Goal: Find specific fact: Find specific fact

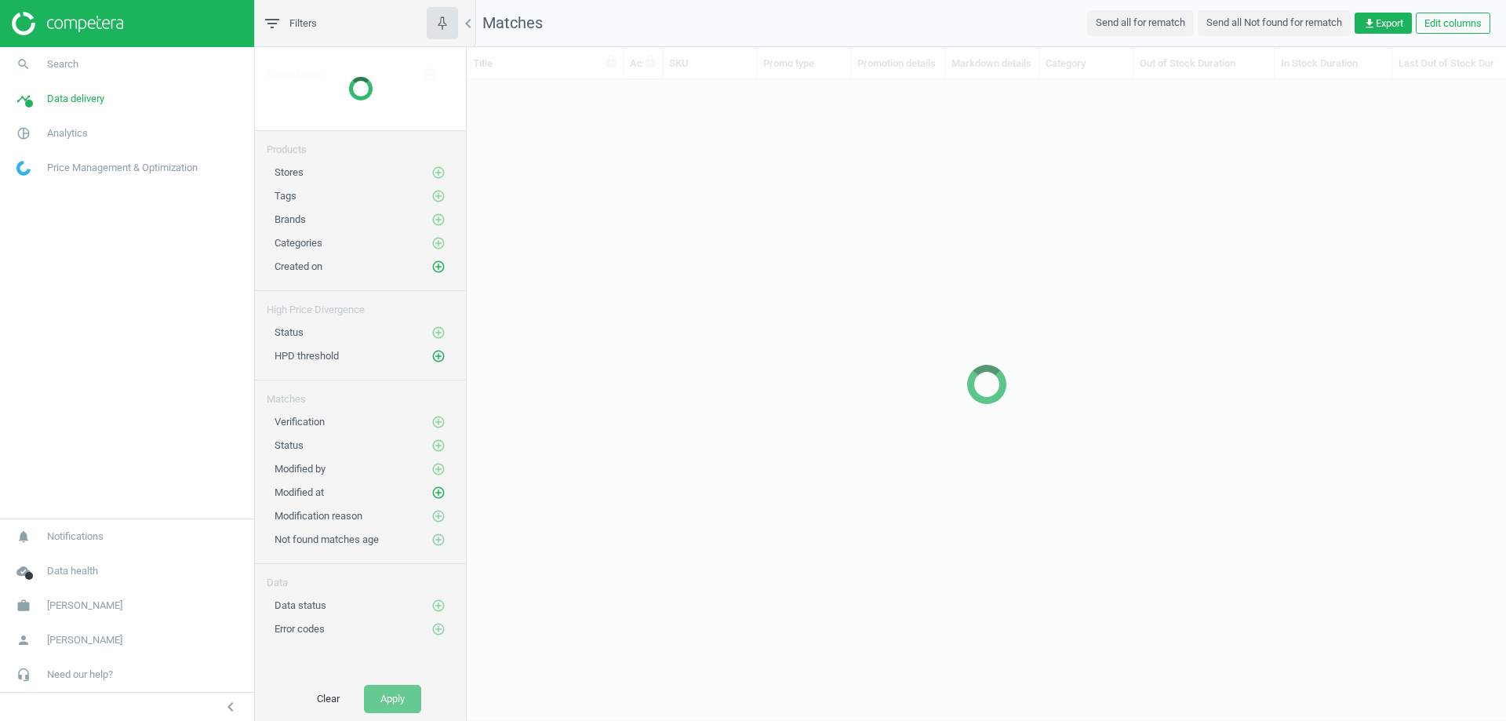
scroll to position [588, 1027]
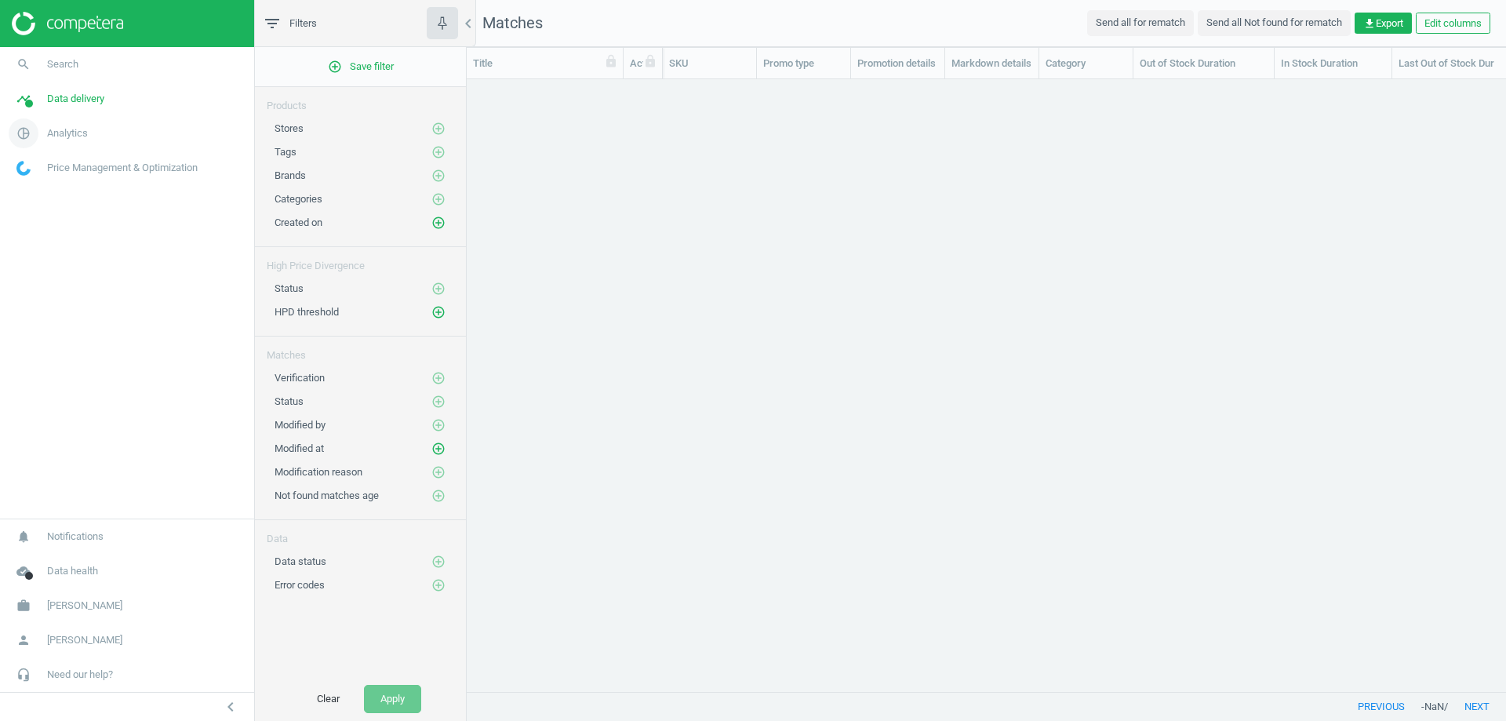
click at [60, 136] on span "Analytics" at bounding box center [67, 133] width 41 height 14
click at [48, 184] on span "Products" at bounding box center [35, 190] width 37 height 13
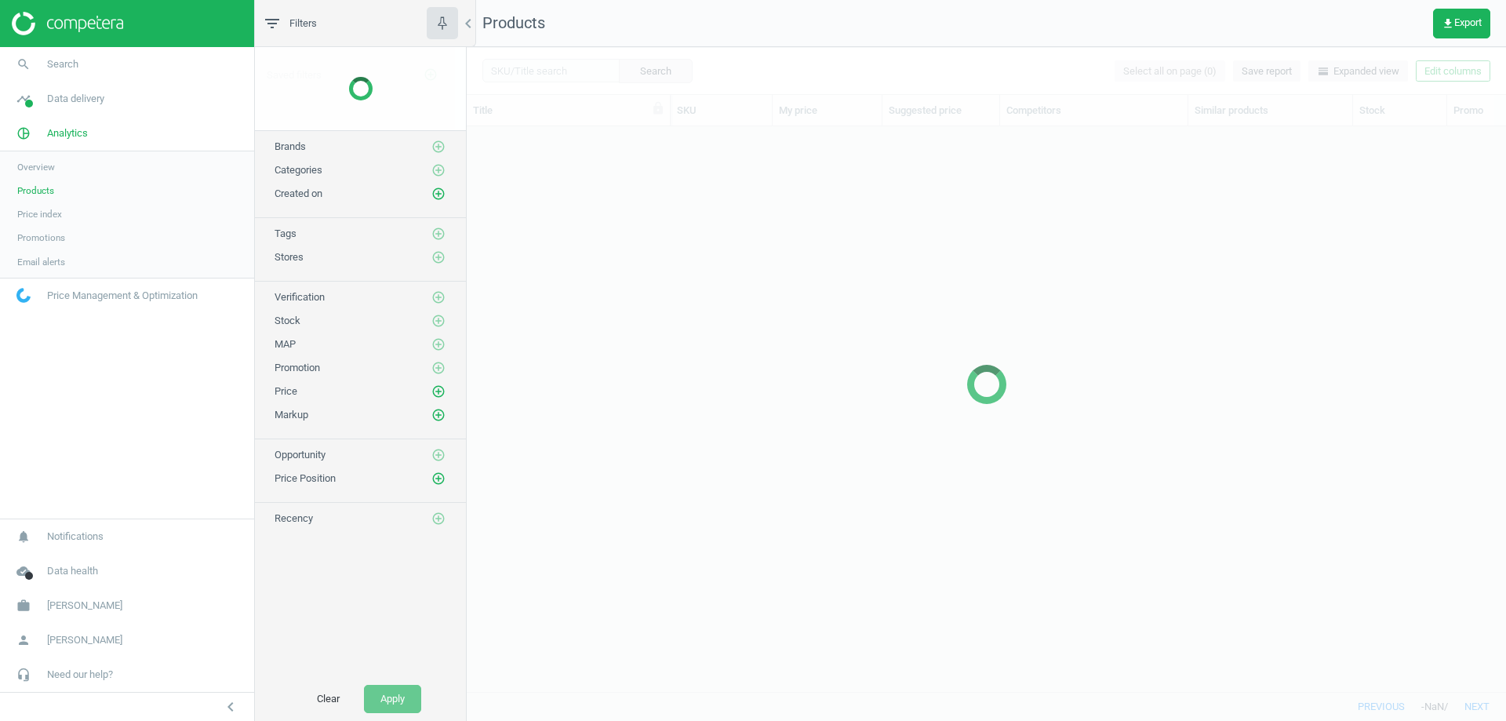
scroll to position [541, 1027]
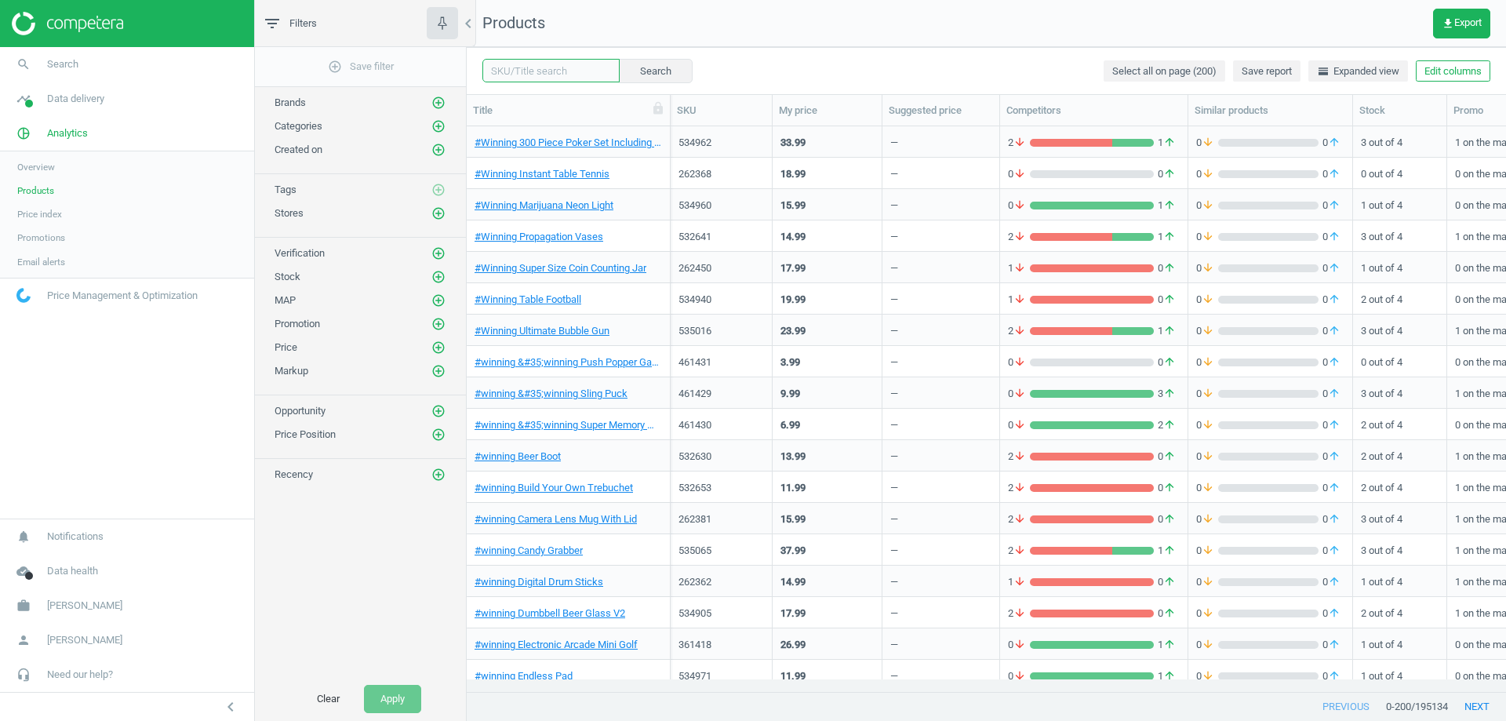
click at [534, 72] on input "text" at bounding box center [550, 71] width 137 height 24
type input "xl"
click at [665, 67] on button "Search" at bounding box center [655, 71] width 74 height 24
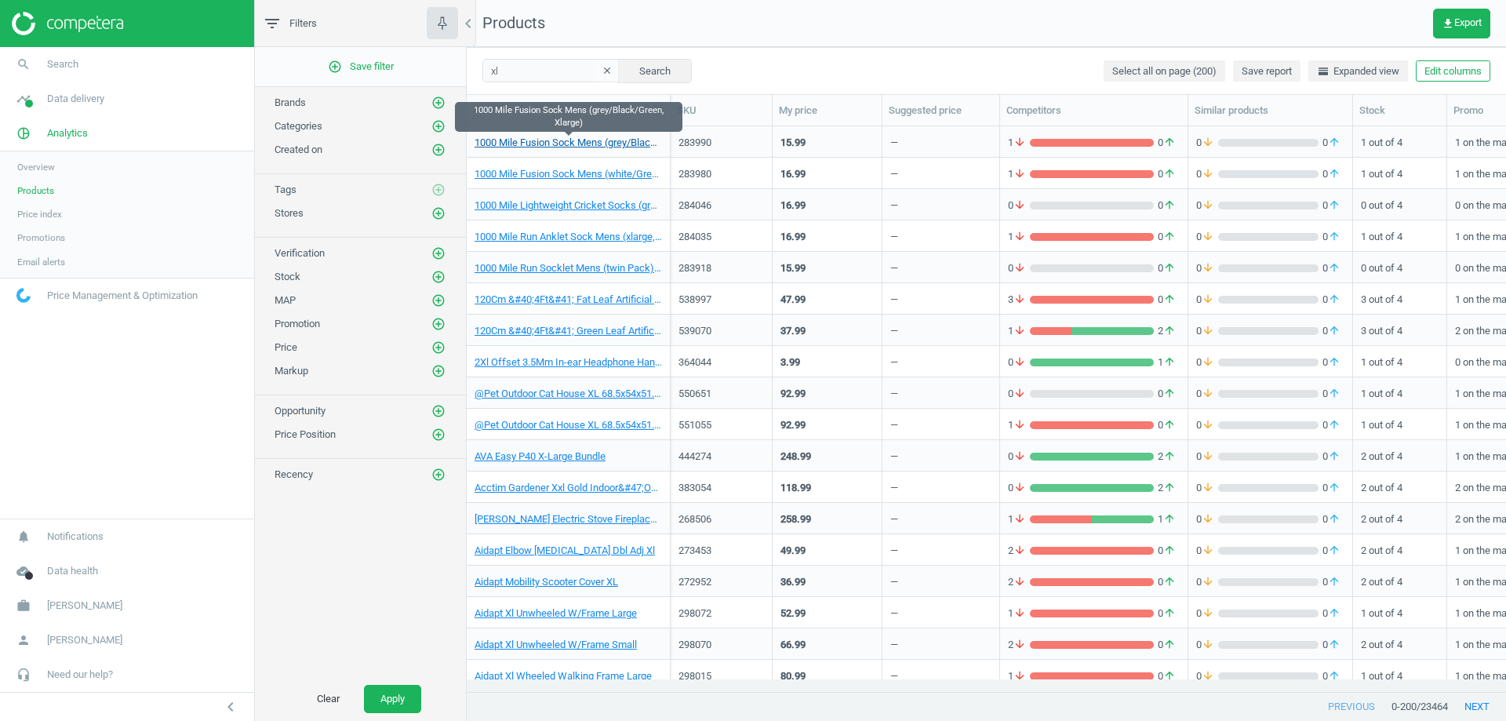
click at [589, 139] on link "1000 Mile Fusion Sock Mens (grey/Black/Green, Xlarge)" at bounding box center [567, 143] width 187 height 14
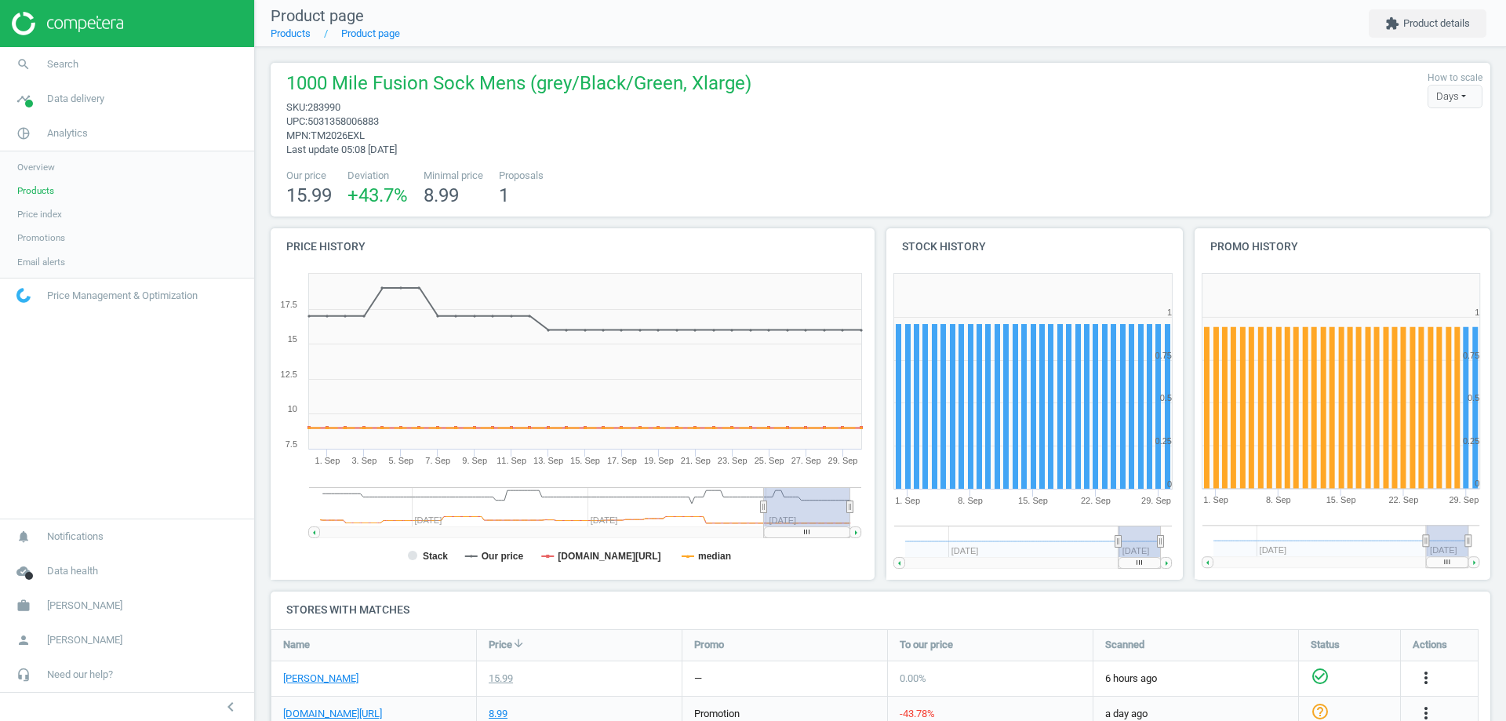
click at [355, 126] on span "5031358006883" at bounding box center [342, 121] width 71 height 12
copy span "5031358006883"
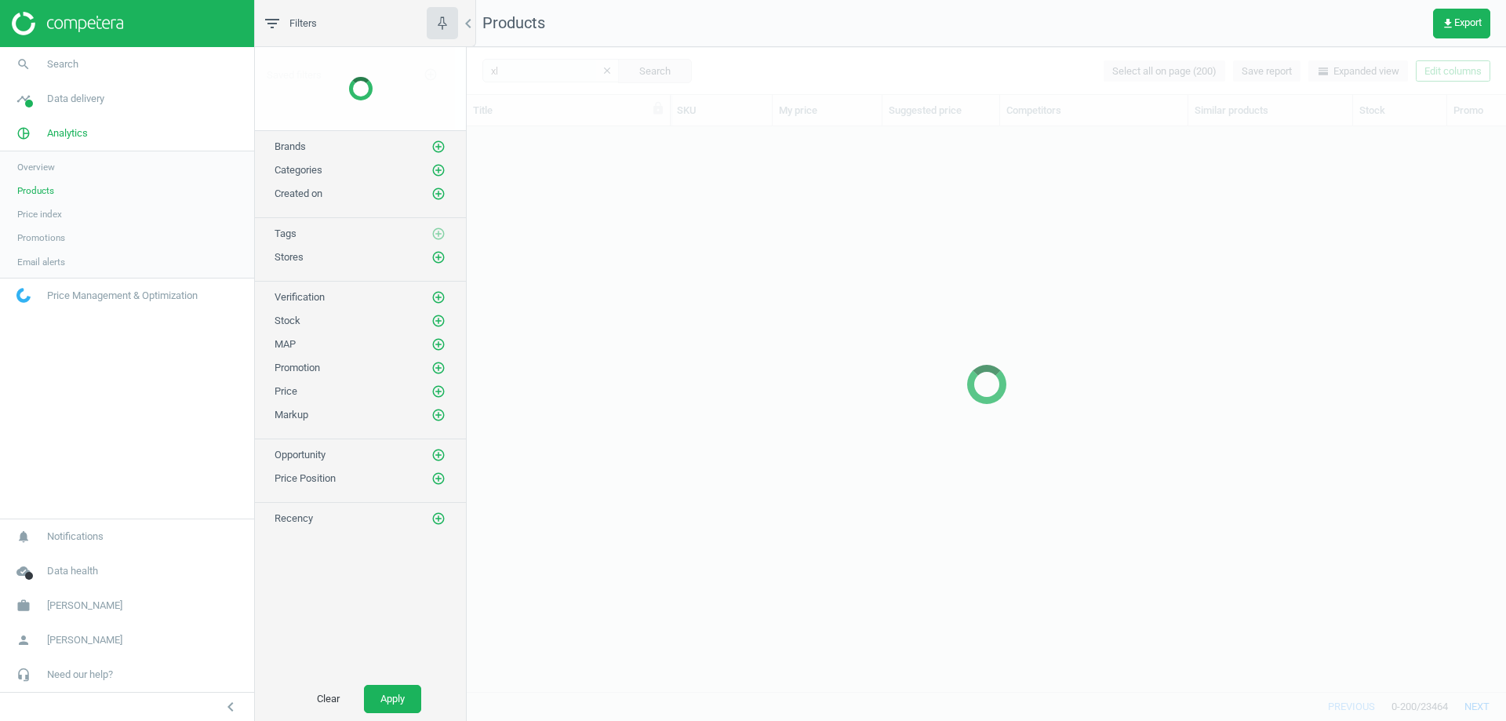
scroll to position [541, 1027]
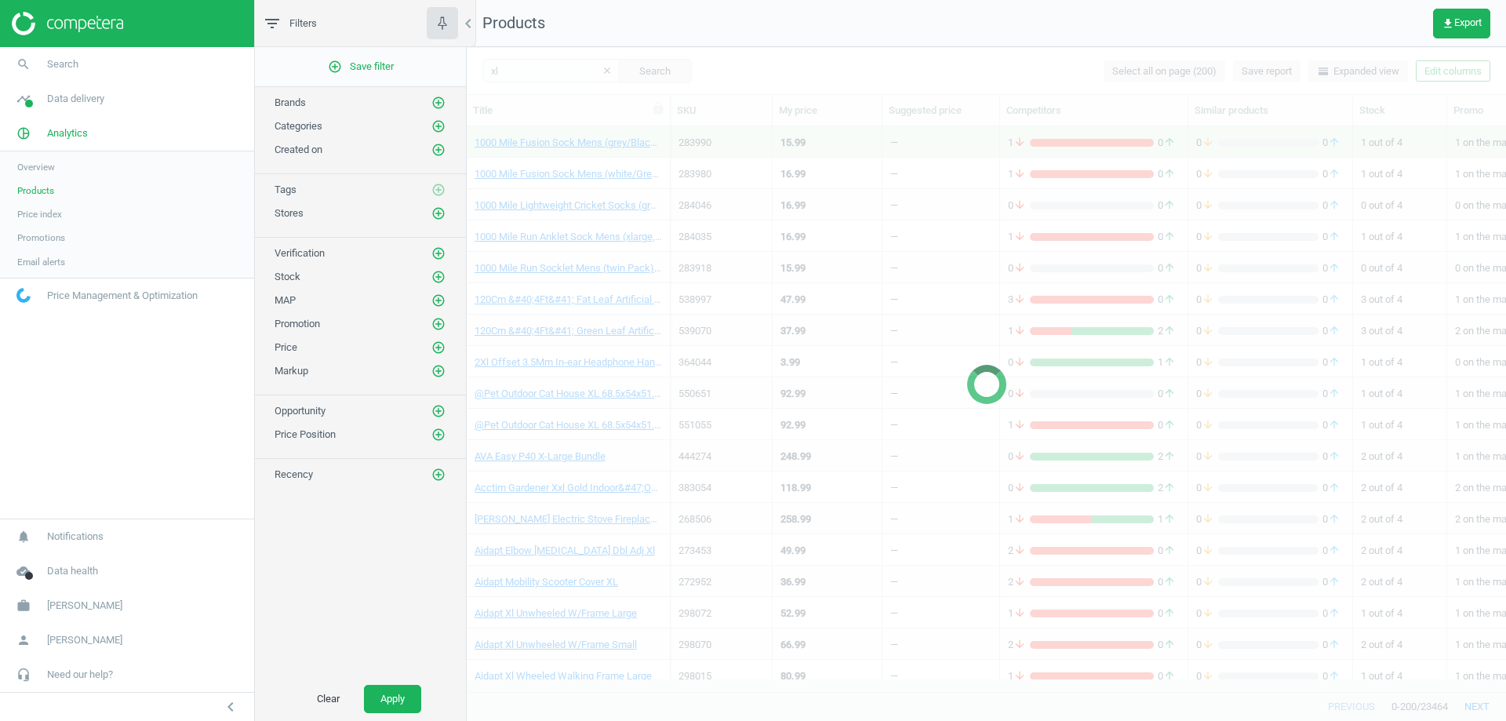
drag, startPoint x: 1501, startPoint y: 169, endPoint x: 1501, endPoint y: 195, distance: 25.9
click at [1501, 195] on div at bounding box center [986, 384] width 1039 height 674
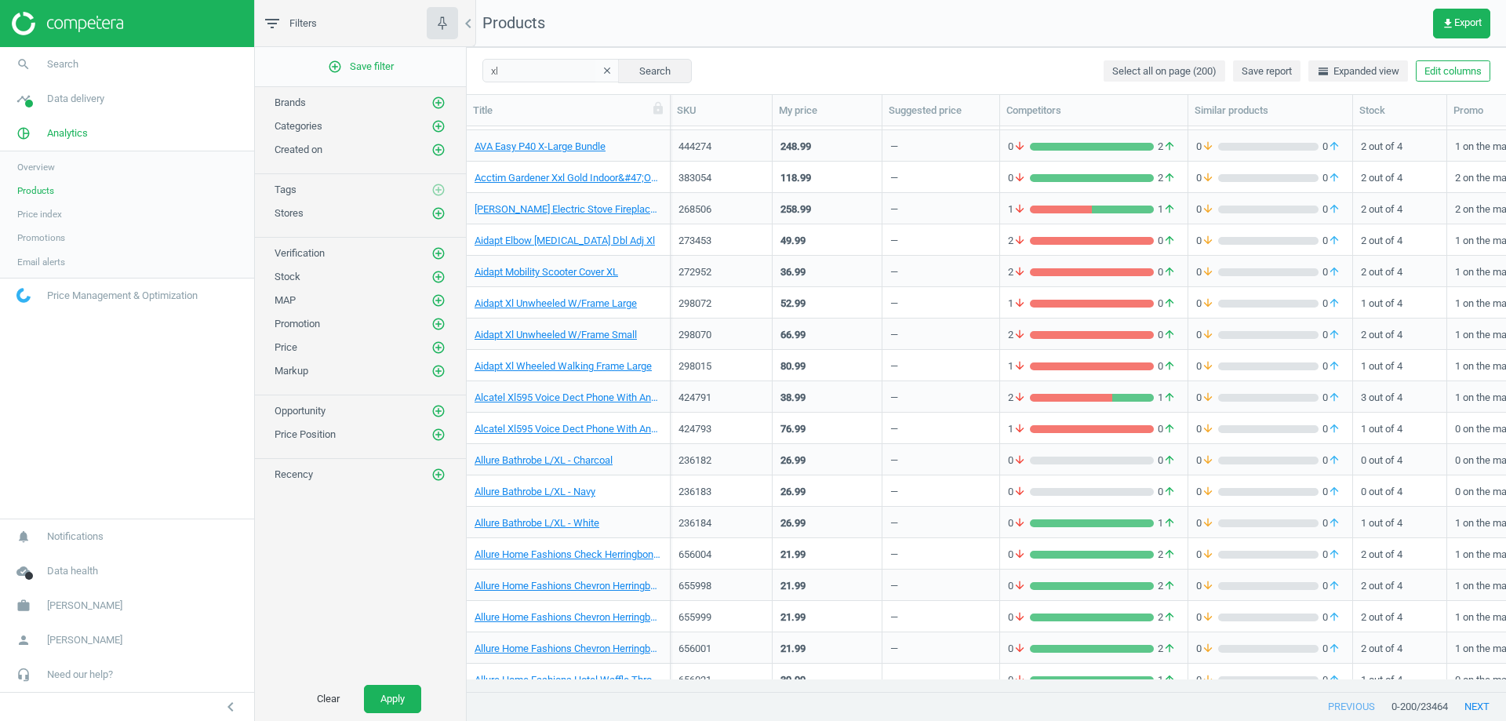
scroll to position [431, 0]
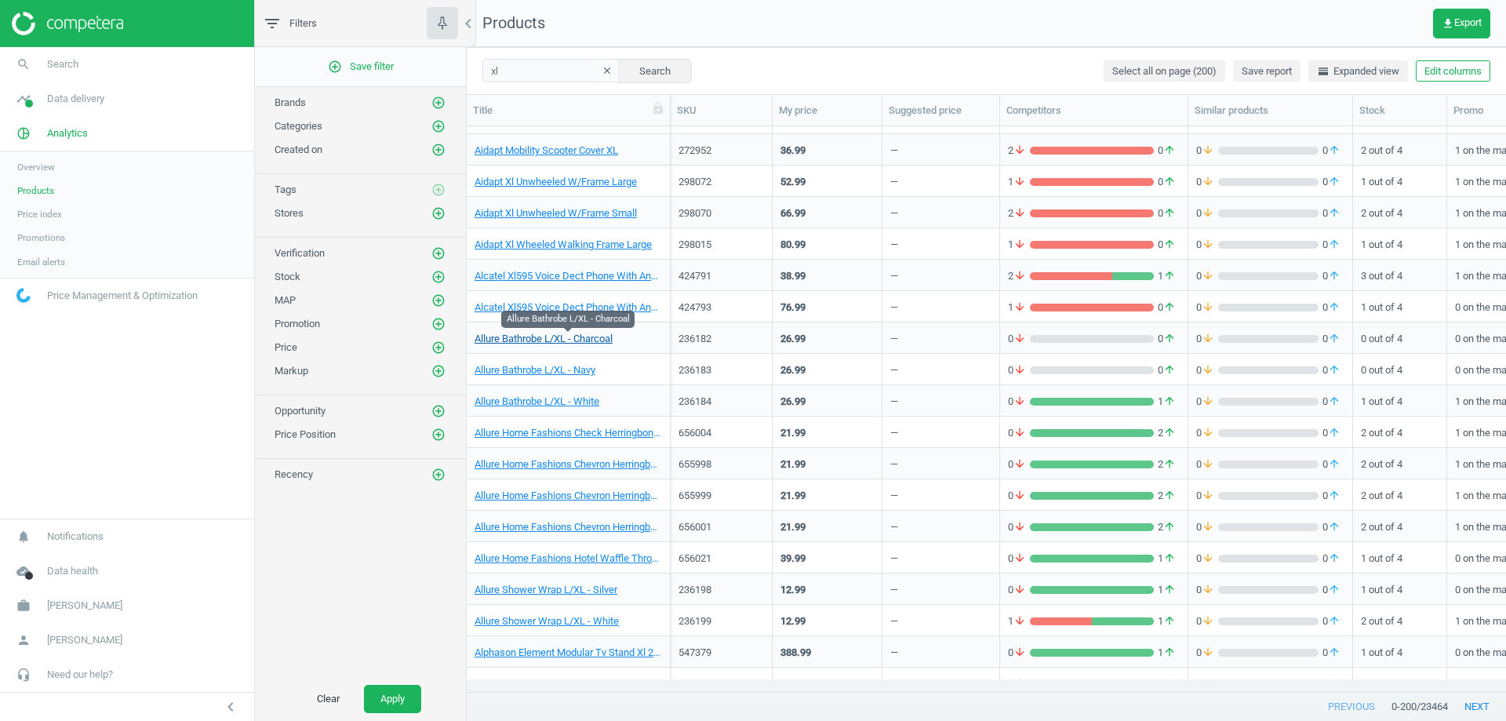
click at [577, 337] on link "Allure Bathrobe L/XL - Charcoal" at bounding box center [543, 339] width 138 height 14
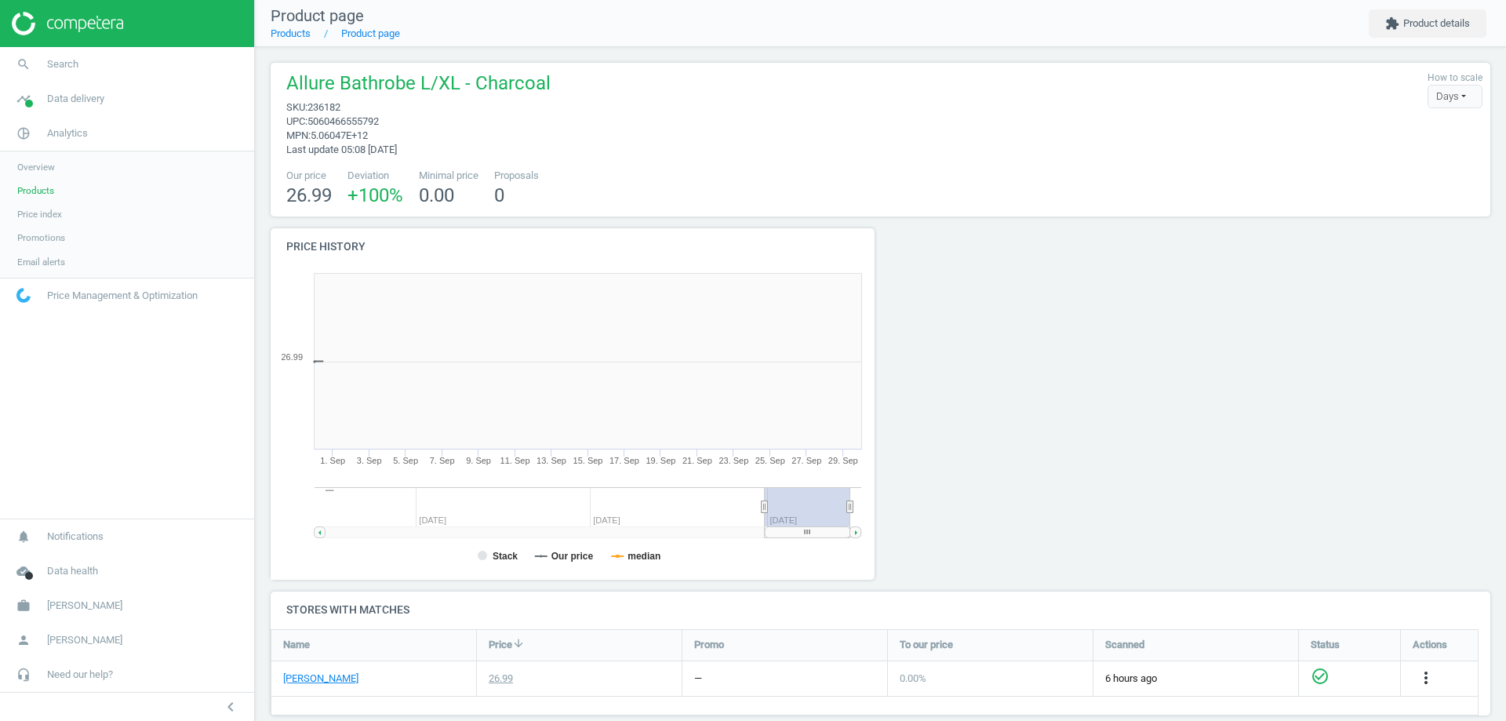
scroll to position [8, 8]
click at [354, 122] on span "5060466555792" at bounding box center [342, 121] width 71 height 12
copy span "5060466555792"
